Goal: Unclear: Browse casually

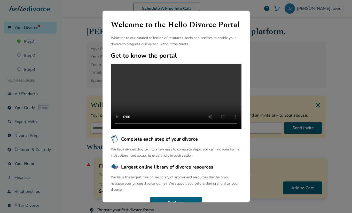
click at [166, 41] on p "Welcome to our curated collection of resources, tools and services to enable yo…" at bounding box center [176, 41] width 131 height 12
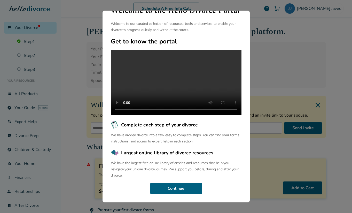
scroll to position [22, 0]
click at [162, 188] on button "Continue" at bounding box center [176, 187] width 52 height 11
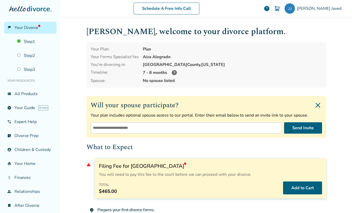
click at [226, 31] on h1 "[PERSON_NAME] , welcome to your divorce platform." at bounding box center [205, 31] width 239 height 13
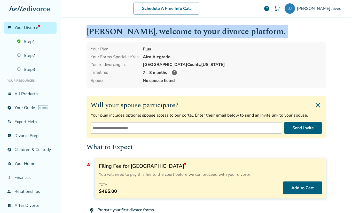
click at [226, 31] on h1 "[PERSON_NAME] , welcome to your divorce platform." at bounding box center [205, 31] width 239 height 13
click at [96, 32] on h1 "[PERSON_NAME] , welcome to your divorce platform." at bounding box center [205, 31] width 239 height 13
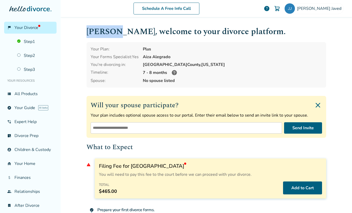
click at [96, 32] on h1 "[PERSON_NAME] , welcome to your divorce platform." at bounding box center [205, 31] width 239 height 13
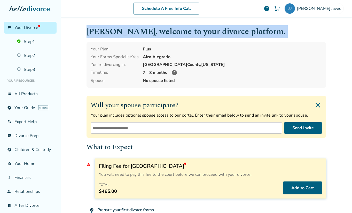
click at [96, 32] on h1 "[PERSON_NAME] , welcome to your divorce platform." at bounding box center [205, 31] width 239 height 13
click at [103, 33] on h1 "[PERSON_NAME] , welcome to your divorce platform." at bounding box center [205, 31] width 239 height 13
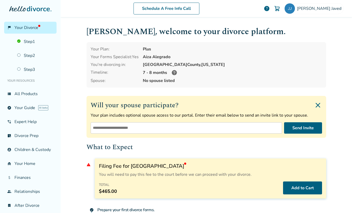
click at [90, 31] on h1 "[PERSON_NAME] , welcome to your divorce platform." at bounding box center [205, 31] width 239 height 13
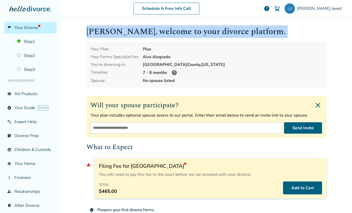
click at [90, 31] on h1 "[PERSON_NAME] , welcome to your divorce platform." at bounding box center [205, 31] width 239 height 13
drag, startPoint x: 87, startPoint y: 30, endPoint x: 259, endPoint y: 34, distance: 171.9
click at [259, 34] on h1 "[PERSON_NAME] , welcome to your divorce platform." at bounding box center [205, 31] width 239 height 13
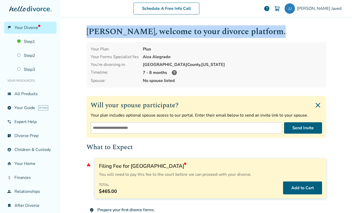
drag, startPoint x: 86, startPoint y: 32, endPoint x: 245, endPoint y: 31, distance: 158.4
click at [245, 31] on h1 "[PERSON_NAME] , welcome to your divorce platform." at bounding box center [205, 31] width 239 height 13
drag, startPoint x: 87, startPoint y: 32, endPoint x: 242, endPoint y: 31, distance: 155.6
click at [242, 31] on h1 "[PERSON_NAME] , welcome to your divorce platform." at bounding box center [205, 31] width 239 height 13
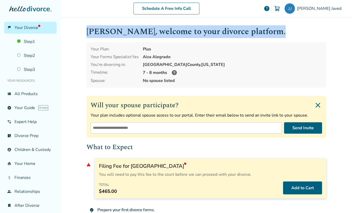
click at [89, 30] on h1 "[PERSON_NAME] , welcome to your divorce platform." at bounding box center [205, 31] width 239 height 13
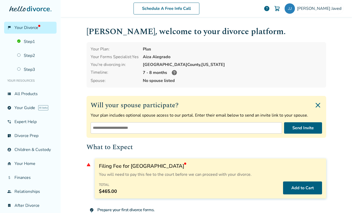
click at [86, 31] on div "[PERSON_NAME] , welcome to your divorce platform. Your Plan: Plus Your Forms Sp…" at bounding box center [206, 166] width 248 height 298
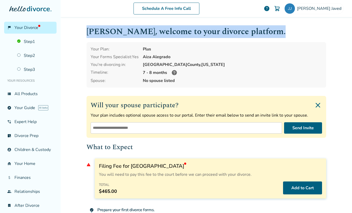
drag, startPoint x: 87, startPoint y: 31, endPoint x: 245, endPoint y: 37, distance: 158.3
click at [245, 37] on h1 "[PERSON_NAME] , welcome to your divorce platform." at bounding box center [205, 31] width 239 height 13
drag, startPoint x: 87, startPoint y: 32, endPoint x: 245, endPoint y: 35, distance: 157.9
click at [245, 35] on h1 "[PERSON_NAME] , welcome to your divorce platform." at bounding box center [205, 31] width 239 height 13
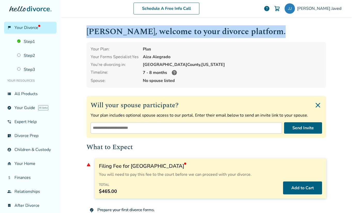
click at [245, 35] on h1 "[PERSON_NAME] , welcome to your divorce platform." at bounding box center [205, 31] width 239 height 13
drag, startPoint x: 86, startPoint y: 32, endPoint x: 243, endPoint y: 30, distance: 156.4
click at [243, 30] on h1 "[PERSON_NAME] , welcome to your divorce platform." at bounding box center [205, 31] width 239 height 13
click at [87, 34] on h1 "[PERSON_NAME] , welcome to your divorce platform." at bounding box center [205, 31] width 239 height 13
drag, startPoint x: 88, startPoint y: 33, endPoint x: 241, endPoint y: 36, distance: 153.3
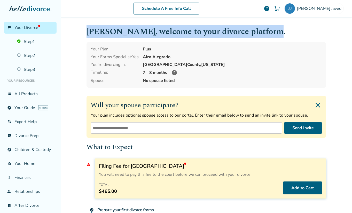
click at [241, 36] on h1 "[PERSON_NAME] , welcome to your divorce platform." at bounding box center [205, 31] width 239 height 13
drag, startPoint x: 243, startPoint y: 32, endPoint x: 92, endPoint y: 28, distance: 151.3
click at [92, 28] on h1 "[PERSON_NAME] , welcome to your divorce platform." at bounding box center [205, 31] width 239 height 13
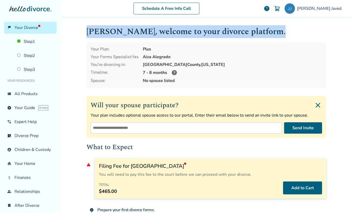
drag, startPoint x: 87, startPoint y: 30, endPoint x: 242, endPoint y: 34, distance: 154.9
click at [242, 34] on h1 "[PERSON_NAME] , welcome to your divorce platform." at bounding box center [205, 31] width 239 height 13
